Goal: Task Accomplishment & Management: Complete application form

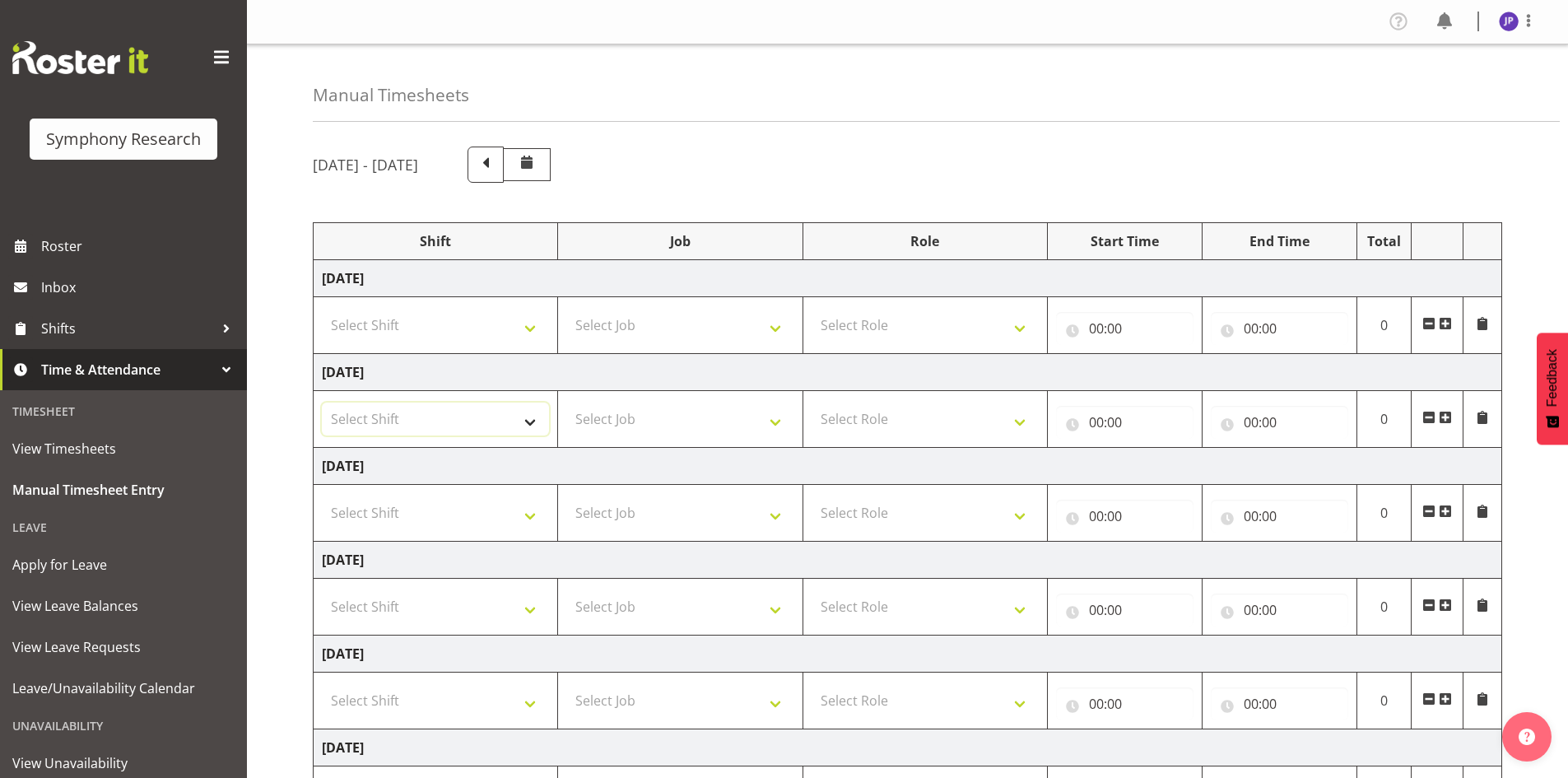
click at [532, 421] on select "Select Shift !!Weekend Residential (Roster IT Shift Label) *Business 9/10am ~ 4…" at bounding box center [435, 419] width 227 height 33
select select "81561"
click at [322, 402] on select "Select Shift !!Weekend Residential (Roster IT Shift Label) *Business 9/10am ~ 4…" at bounding box center [435, 419] width 227 height 33
click at [777, 421] on select "Select Job 550060 IF Admin 553492 World Poll Aus Wave 2 Main 2025 553493 World …" at bounding box center [679, 419] width 227 height 33
click at [772, 419] on select "Select Job 550060 IF Admin 553492 World Poll Aus Wave 2 Main 2025 553493 World …" at bounding box center [679, 419] width 227 height 33
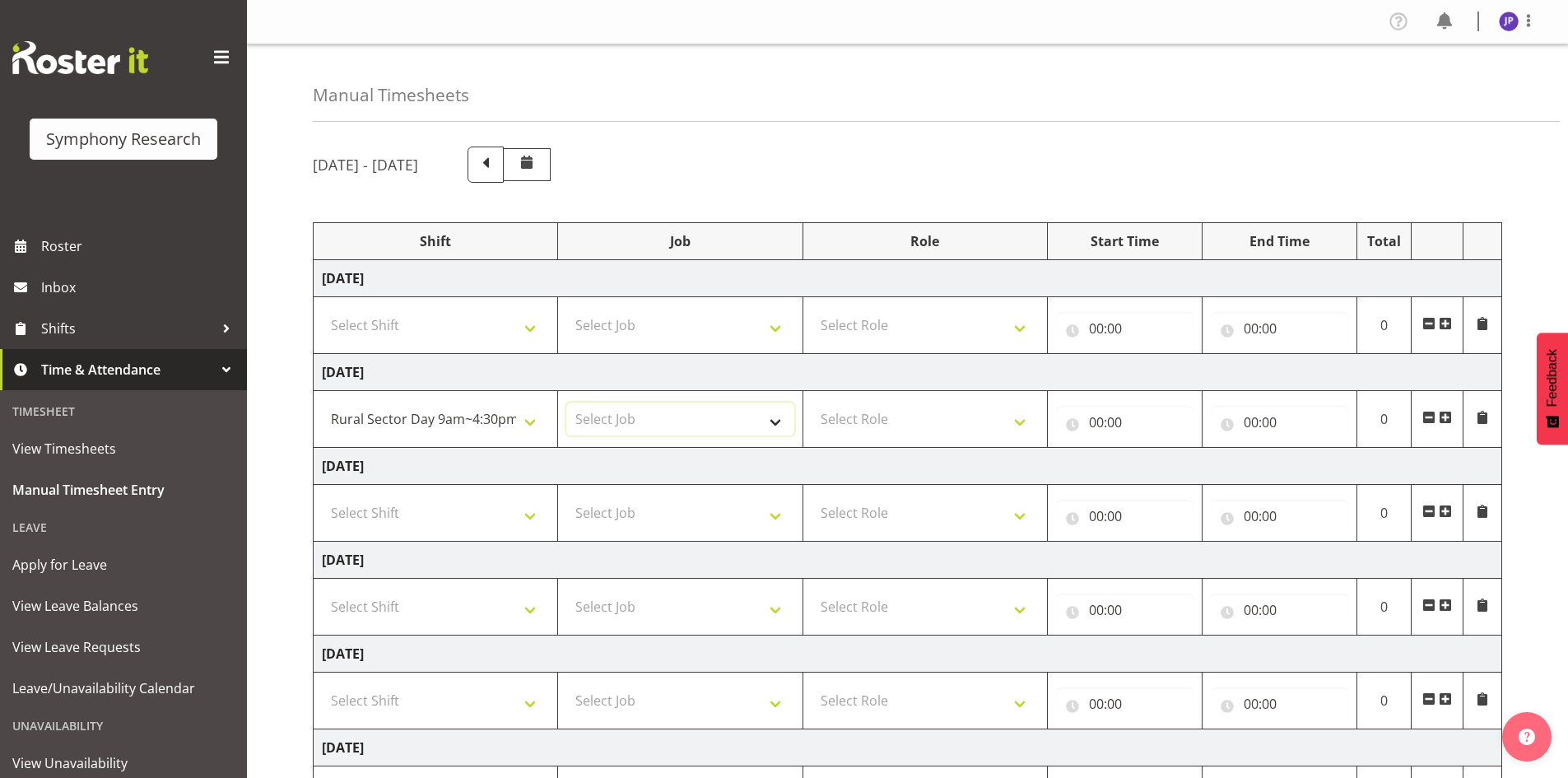
select select "10587"
click at [566, 402] on select "Select Job 550060 IF Admin 553492 World Poll Aus Wave 2 Main 2025 553493 World …" at bounding box center [679, 419] width 227 height 33
click at [1016, 419] on select "Select Role Briefing Interviewing" at bounding box center [925, 419] width 227 height 33
select select "47"
click at [812, 402] on select "Select Role Briefing Interviewing" at bounding box center [925, 419] width 227 height 33
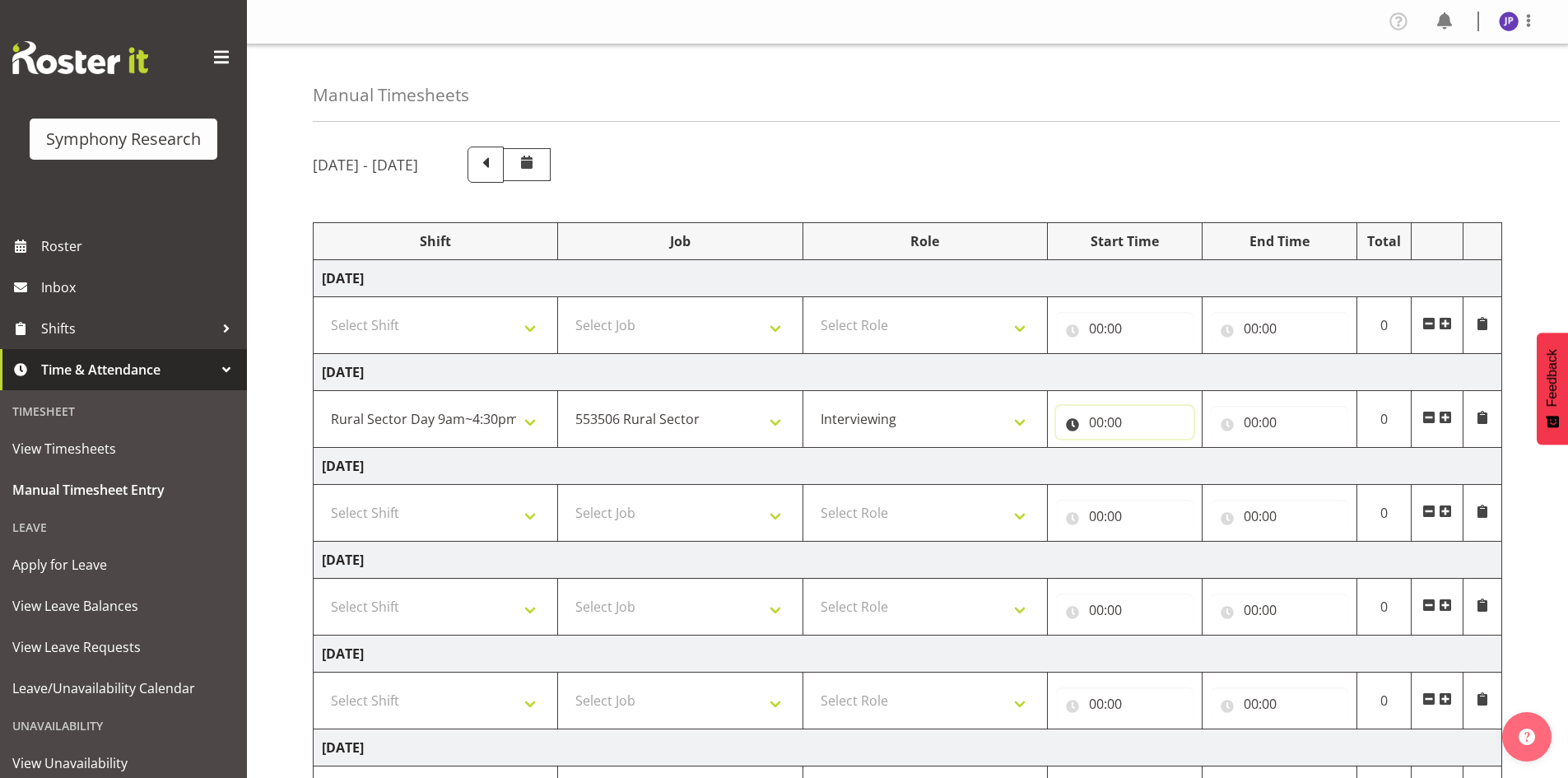
click at [1106, 419] on input "00:00" at bounding box center [1125, 422] width 138 height 33
click at [1166, 462] on select "00 01 02 03 04 05 06 07 08 09 10 11 12 13 14 15 16 17 18 19 20 21 22 23" at bounding box center [1168, 465] width 37 height 33
select select "14"
click at [1150, 449] on select "00 01 02 03 04 05 06 07 08 09 10 11 12 13 14 15 16 17 18 19 20 21 22 23" at bounding box center [1168, 465] width 37 height 33
type input "14:00"
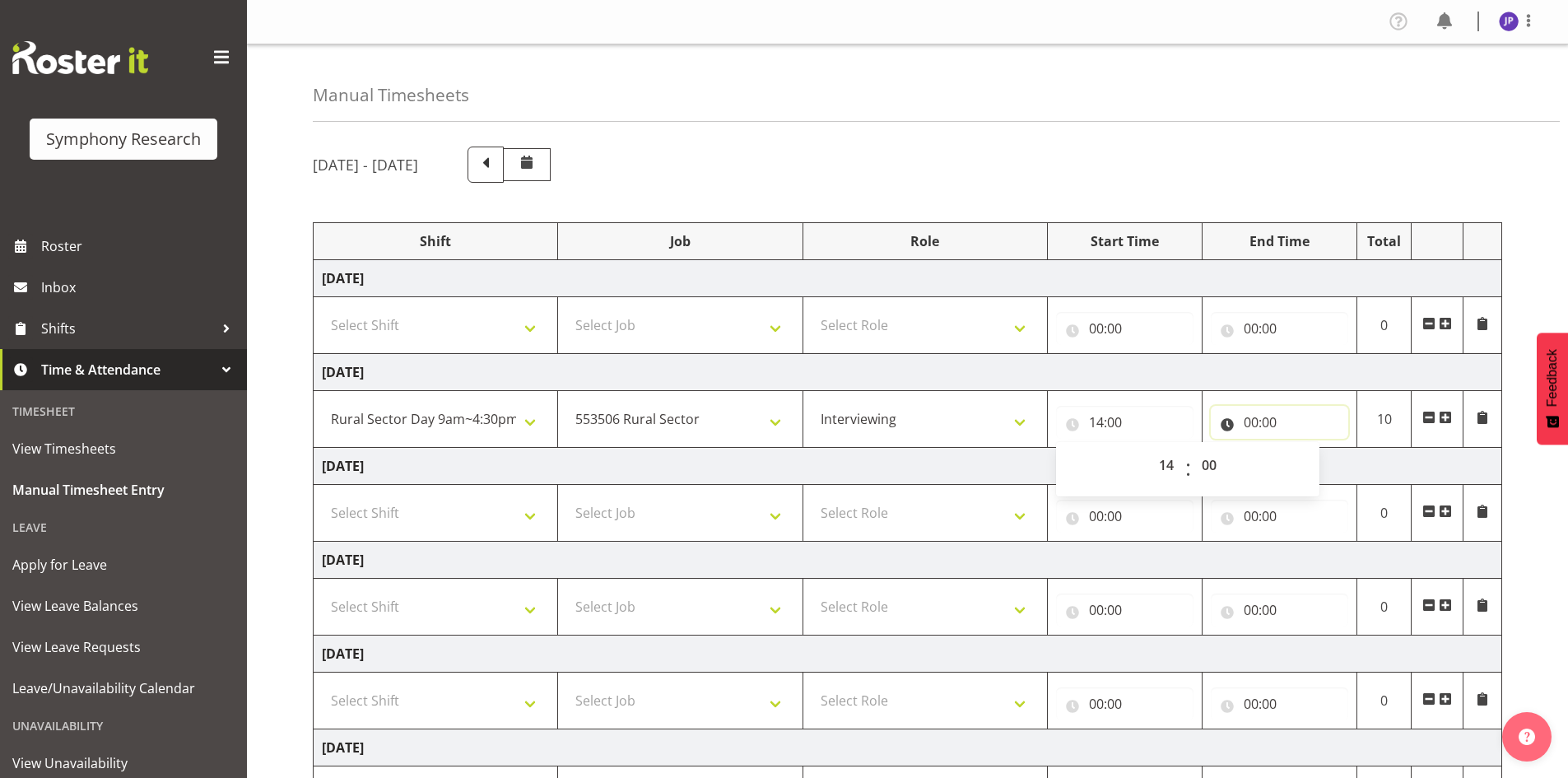
click at [1240, 419] on input "00:00" at bounding box center [1279, 422] width 138 height 33
click at [1314, 464] on select "00 01 02 03 04 05 06 07 08 09 10 11 12 13 14 15 16 17 18 19 20 21 22 23" at bounding box center [1322, 465] width 37 height 33
select select "16"
click at [1304, 449] on select "00 01 02 03 04 05 06 07 08 09 10 11 12 13 14 15 16 17 18 19 20 21 22 23" at bounding box center [1322, 465] width 37 height 33
type input "16:00"
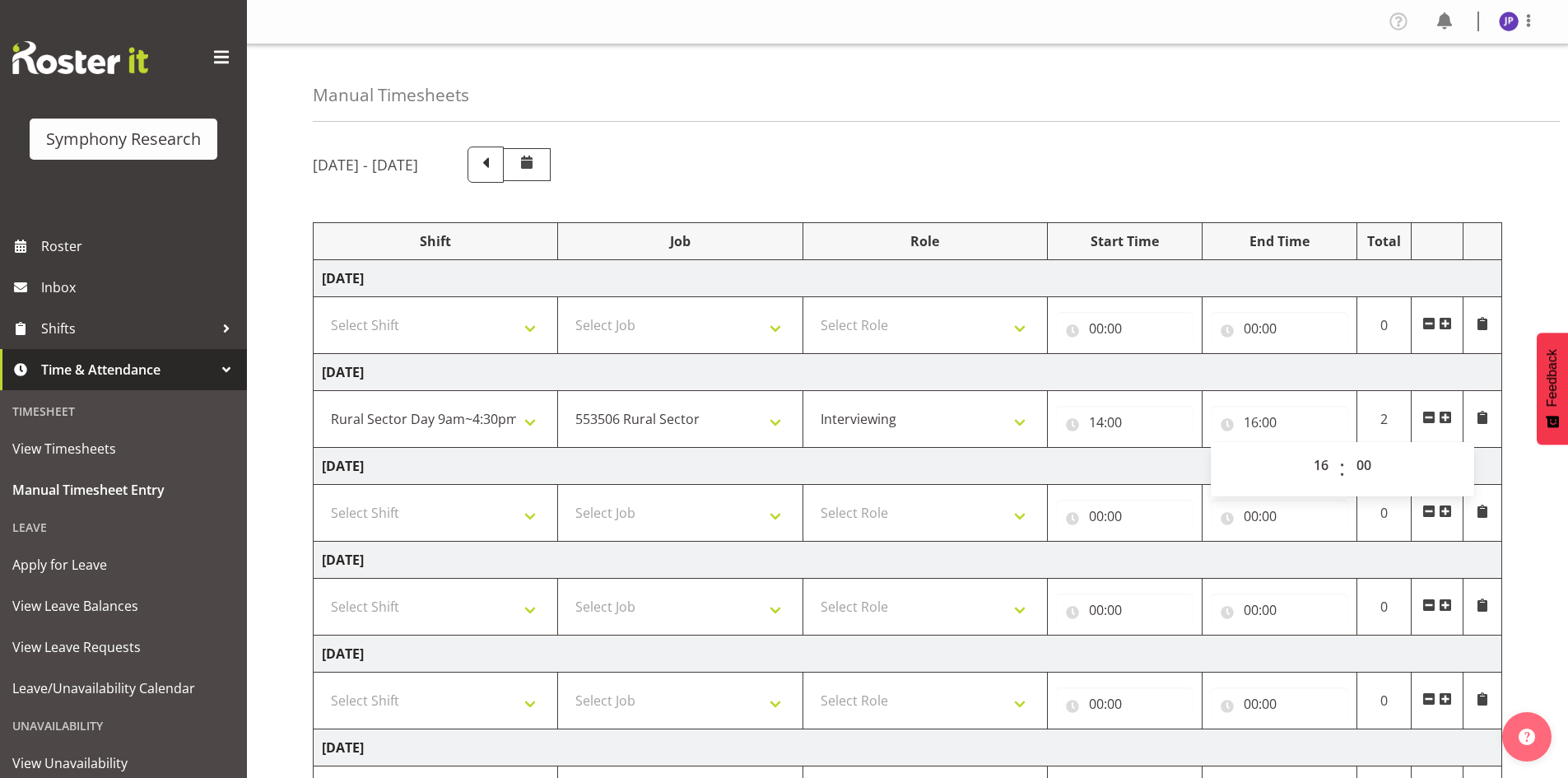
click at [1446, 415] on span at bounding box center [1445, 417] width 13 height 13
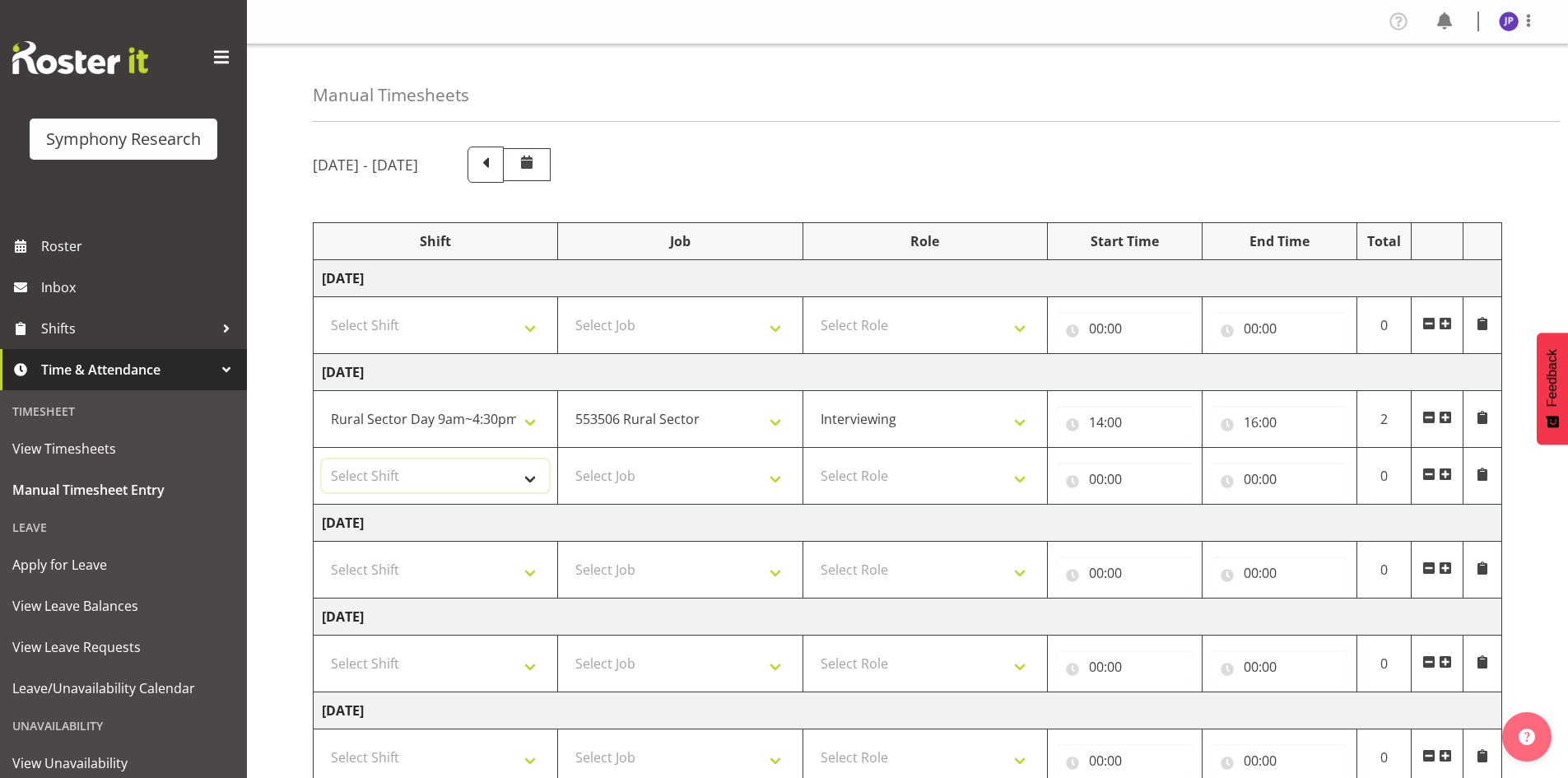
click at [534, 476] on select "Select Shift !!Weekend Residential (Roster IT Shift Label) *Business 9/10am ~ 4…" at bounding box center [435, 476] width 227 height 33
select select "81298"
click at [322, 460] on select "Select Shift !!Weekend Residential (Roster IT Shift Label) *Business 9/10am ~ 4…" at bounding box center [435, 476] width 227 height 33
click at [776, 480] on select "Select Job 550060 IF Admin 553492 World Poll Aus Wave 2 Main 2025 553493 World …" at bounding box center [679, 476] width 227 height 33
select select "10587"
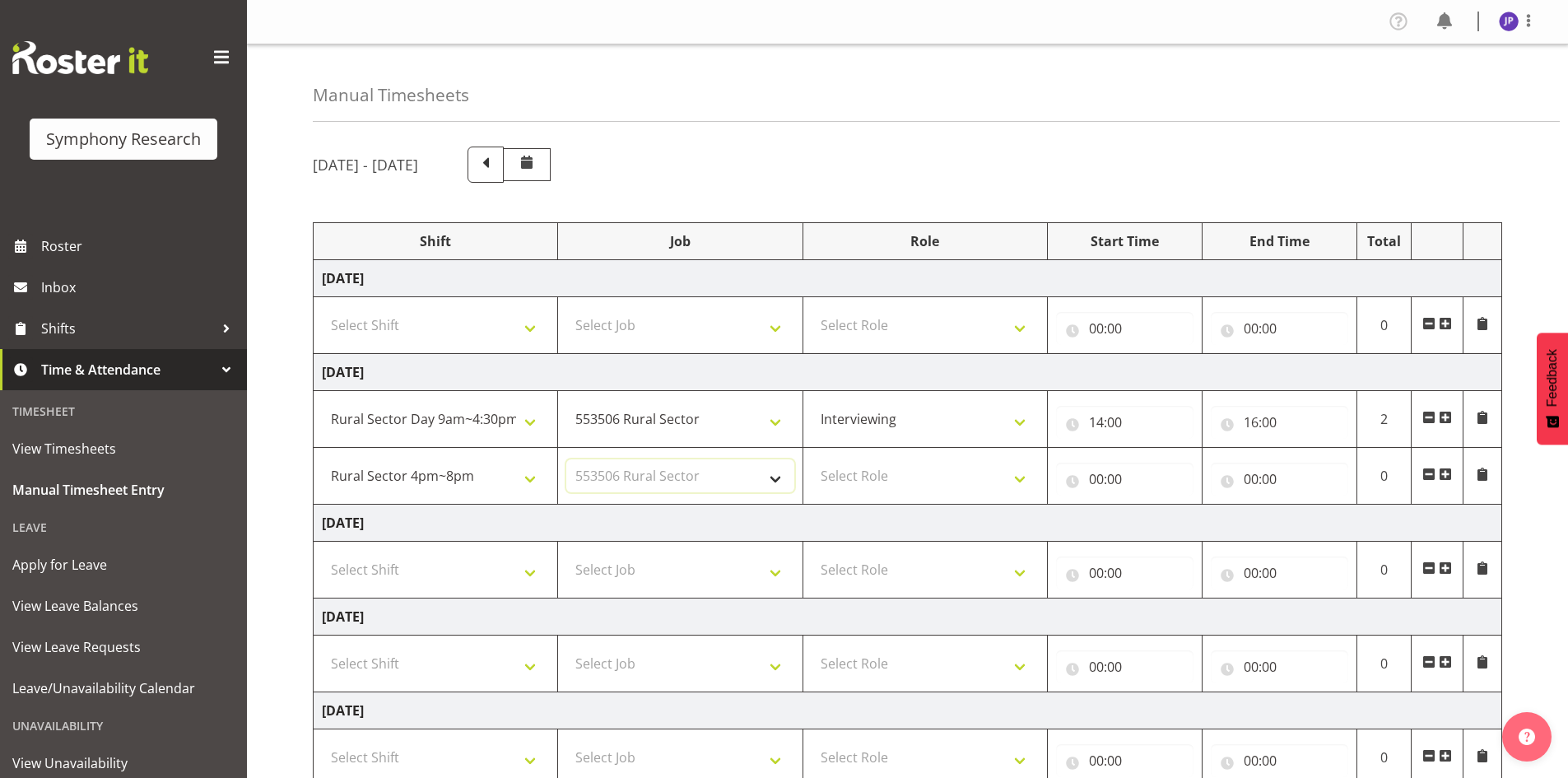
click at [566, 460] on select "Select Job 550060 IF Admin 553492 World Poll Aus Wave 2 Main 2025 553493 World …" at bounding box center [679, 476] width 227 height 33
click at [1021, 481] on select "Select Role Briefing Interviewing" at bounding box center [925, 476] width 227 height 33
select select "47"
click at [812, 460] on select "Select Role Briefing Interviewing" at bounding box center [925, 476] width 227 height 33
click at [1096, 480] on input "00:00" at bounding box center [1125, 478] width 138 height 33
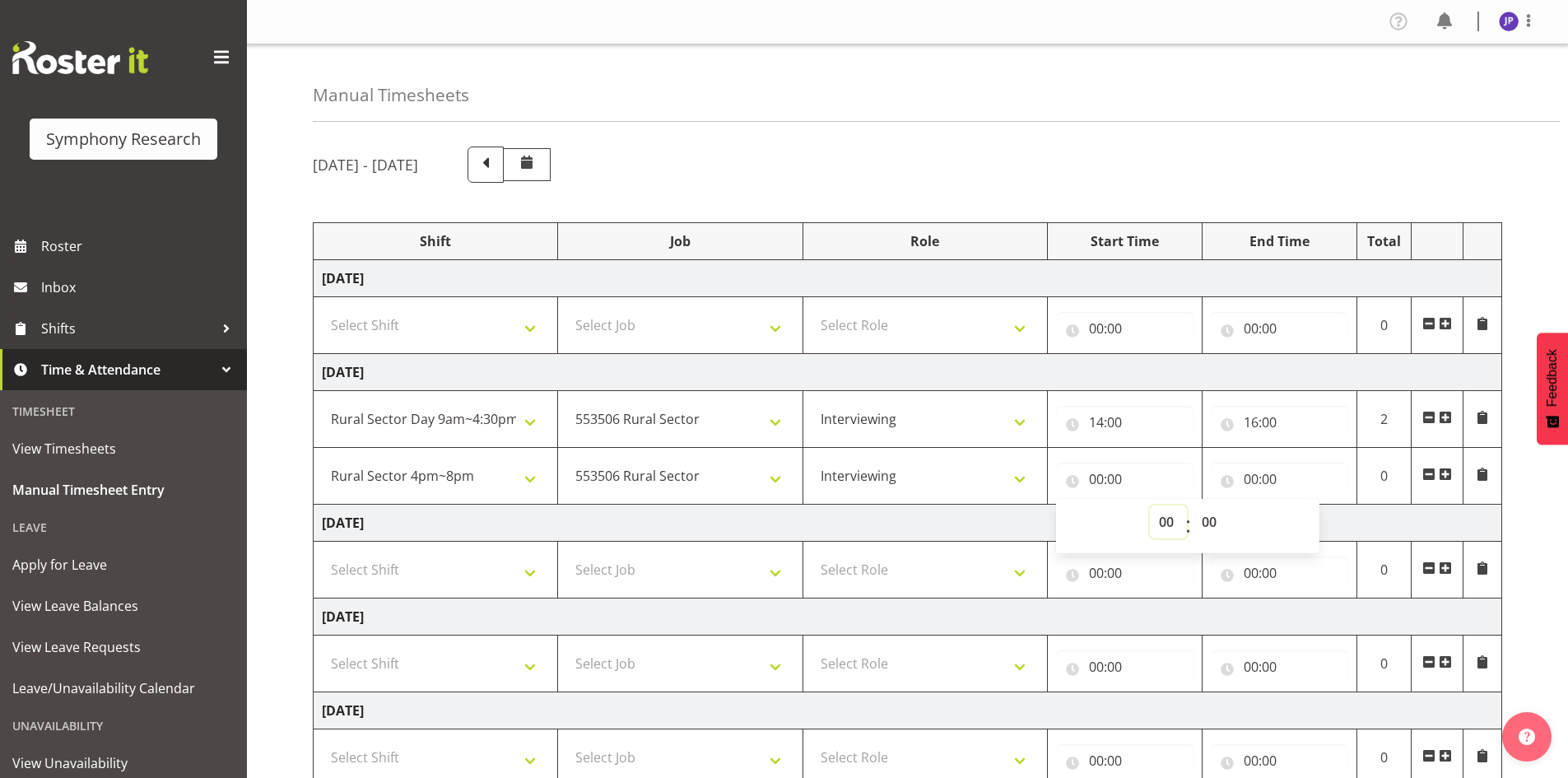
click at [1169, 523] on select "00 01 02 03 04 05 06 07 08 09 10 11 12 13 14 15 16 17 18 19 20 21 22 23" at bounding box center [1168, 521] width 37 height 33
select select "16"
click at [1150, 505] on select "00 01 02 03 04 05 06 07 08 09 10 11 12 13 14 15 16 17 18 19 20 21 22 23" at bounding box center [1168, 521] width 37 height 33
type input "16:00"
click at [1259, 480] on input "00:00" at bounding box center [1279, 478] width 138 height 33
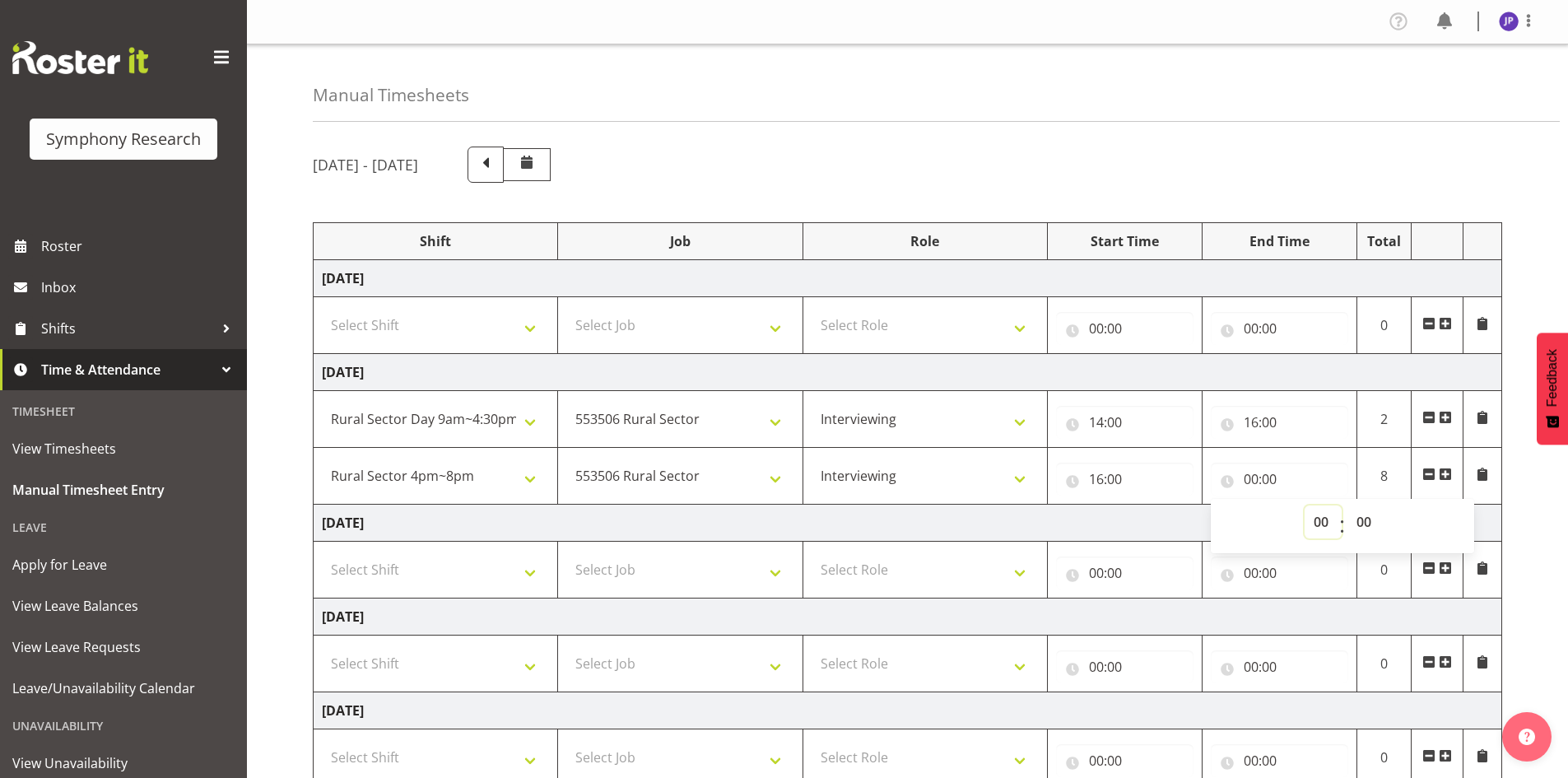
click at [1321, 520] on select "00 01 02 03 04 05 06 07 08 09 10 11 12 13 14 15 16 17 18 19 20 21 22 23" at bounding box center [1322, 521] width 37 height 33
select select "20"
click at [1304, 505] on select "00 01 02 03 04 05 06 07 08 09 10 11 12 13 14 15 16 17 18 19 20 21 22 23" at bounding box center [1322, 521] width 37 height 33
type input "20:00"
click at [1522, 482] on div "[DATE] - [DATE] Shift Job Role Start Time End Time Total [DATE] Select Shift !!…" at bounding box center [940, 600] width 1255 height 932
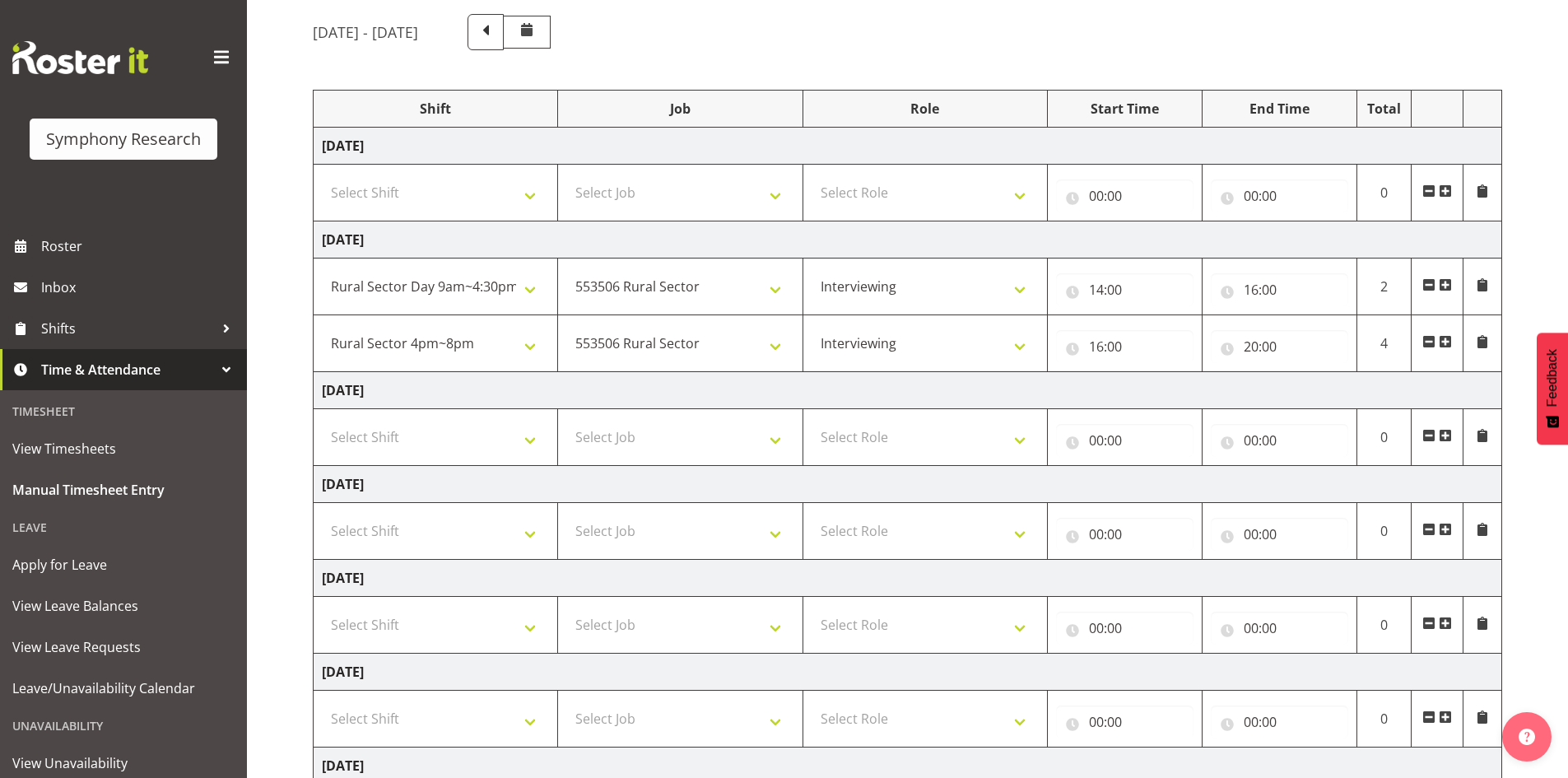
scroll to position [300, 0]
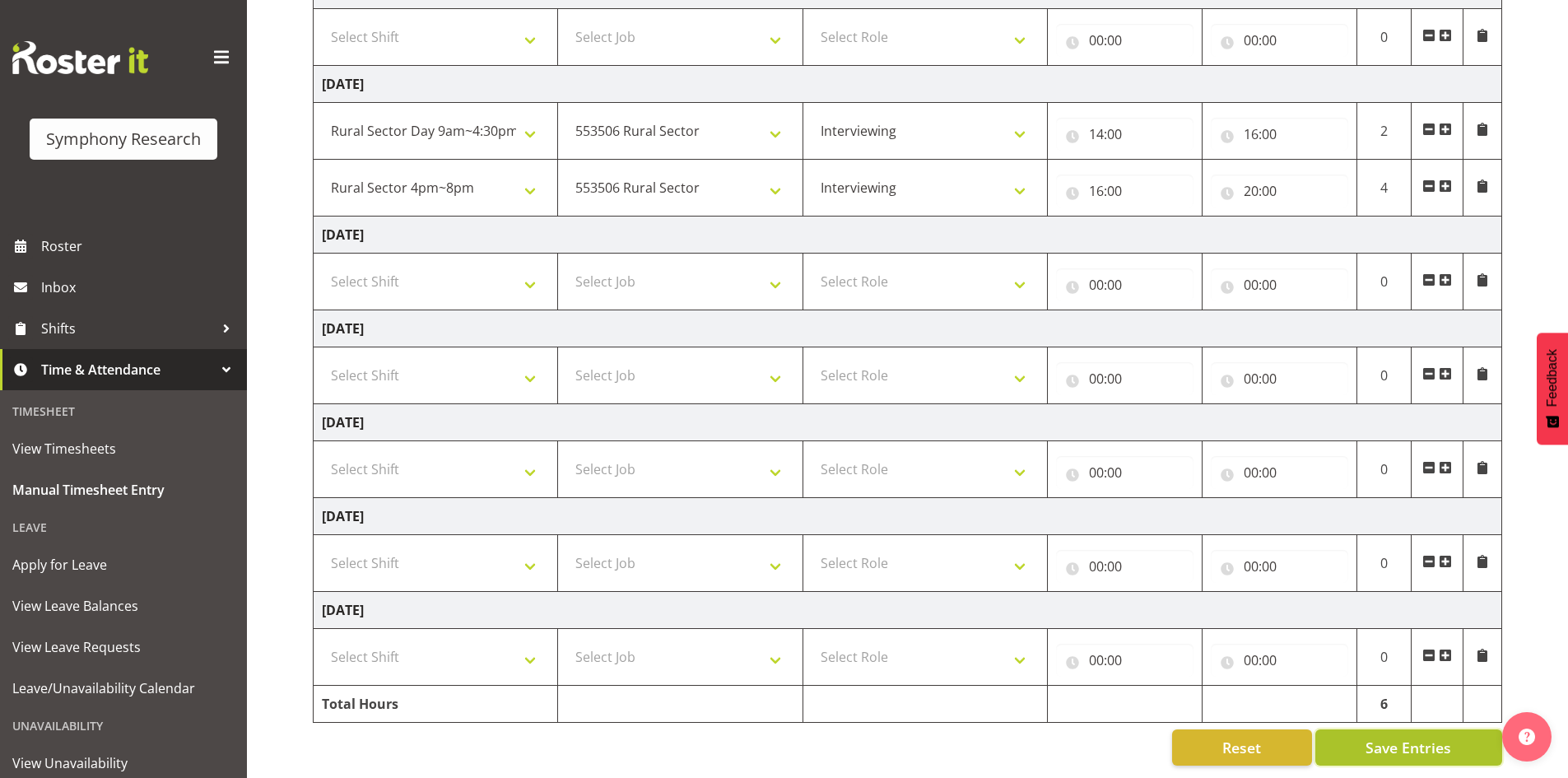
click at [1376, 737] on span "Save Entries" at bounding box center [1408, 748] width 86 height 21
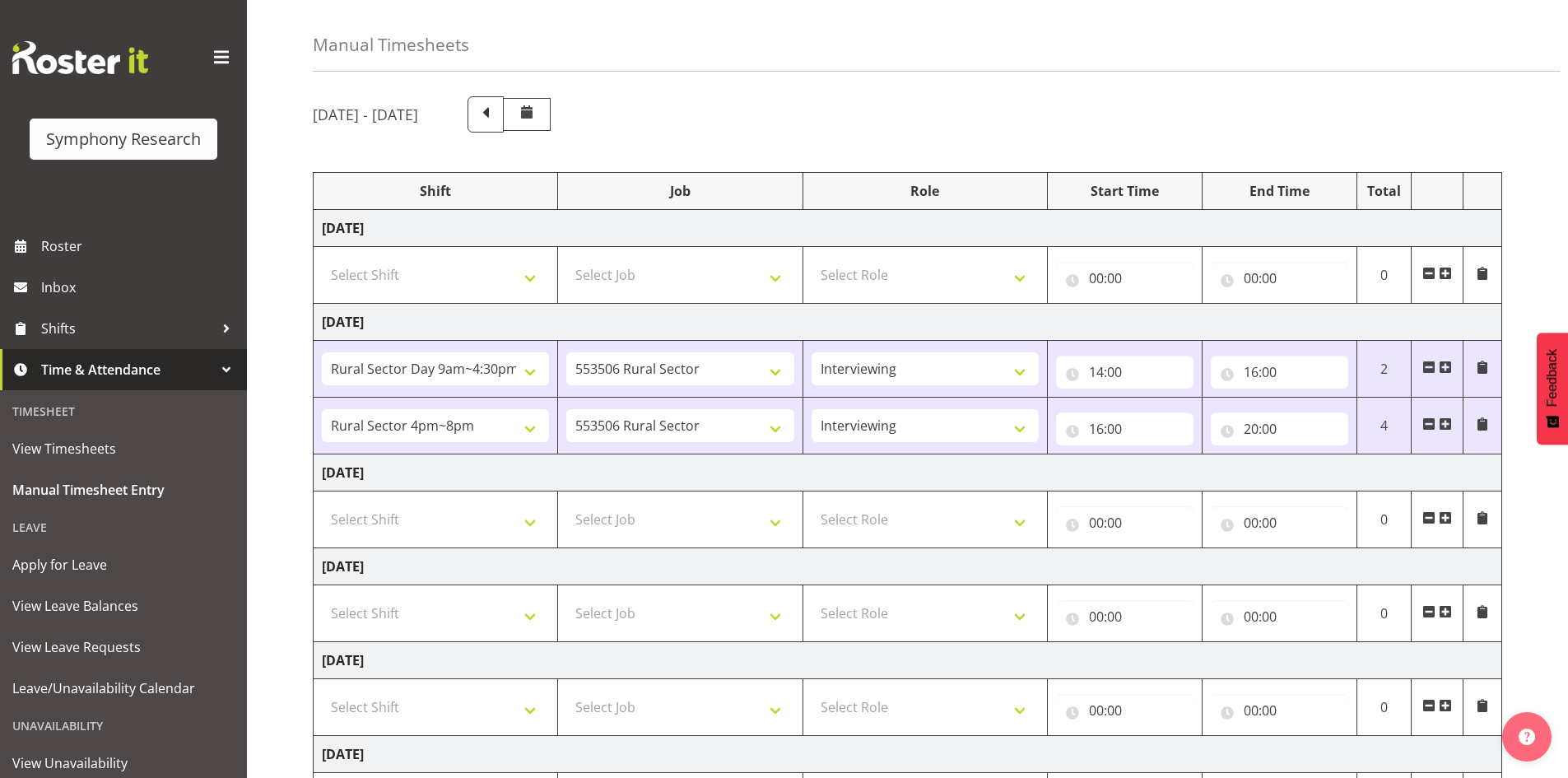
scroll to position [0, 0]
